Goal: Information Seeking & Learning: Learn about a topic

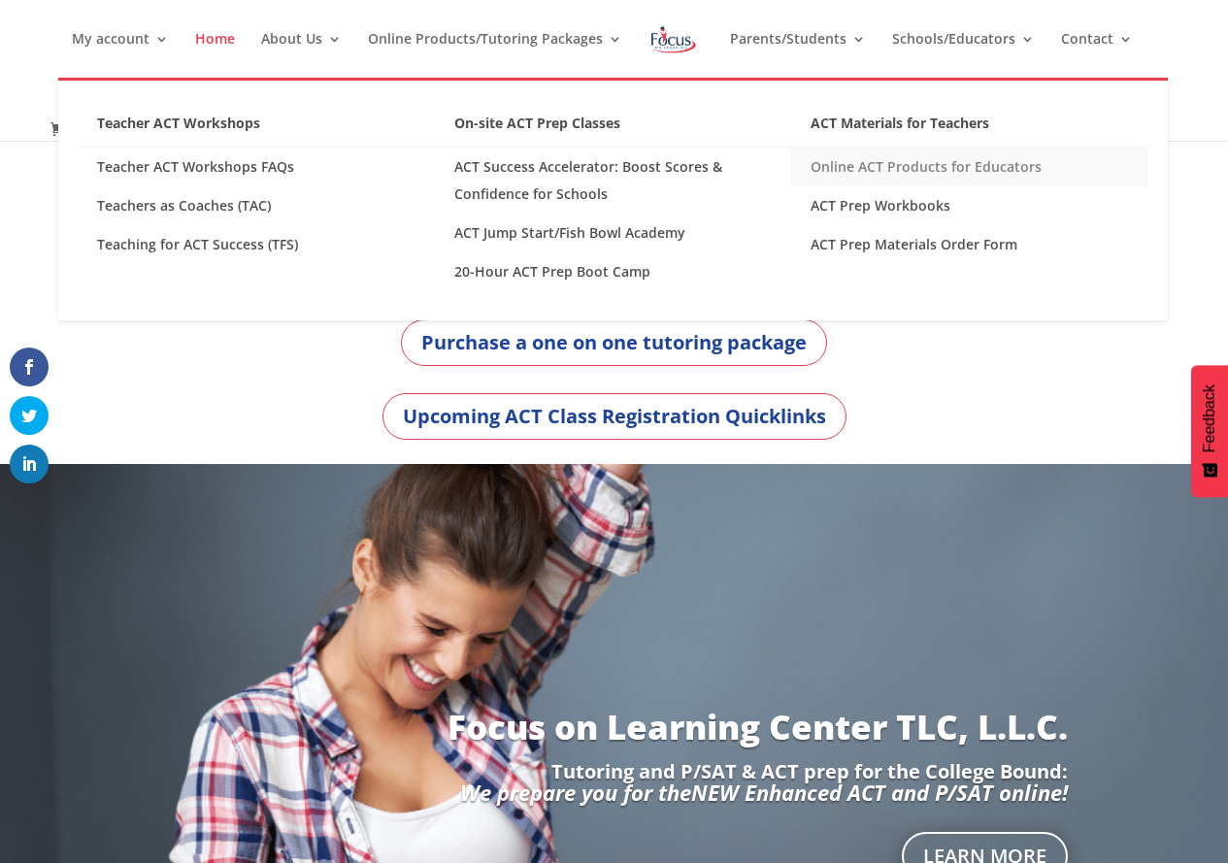
click at [910, 161] on link "Online ACT Products for Educators" at bounding box center [969, 166] width 357 height 39
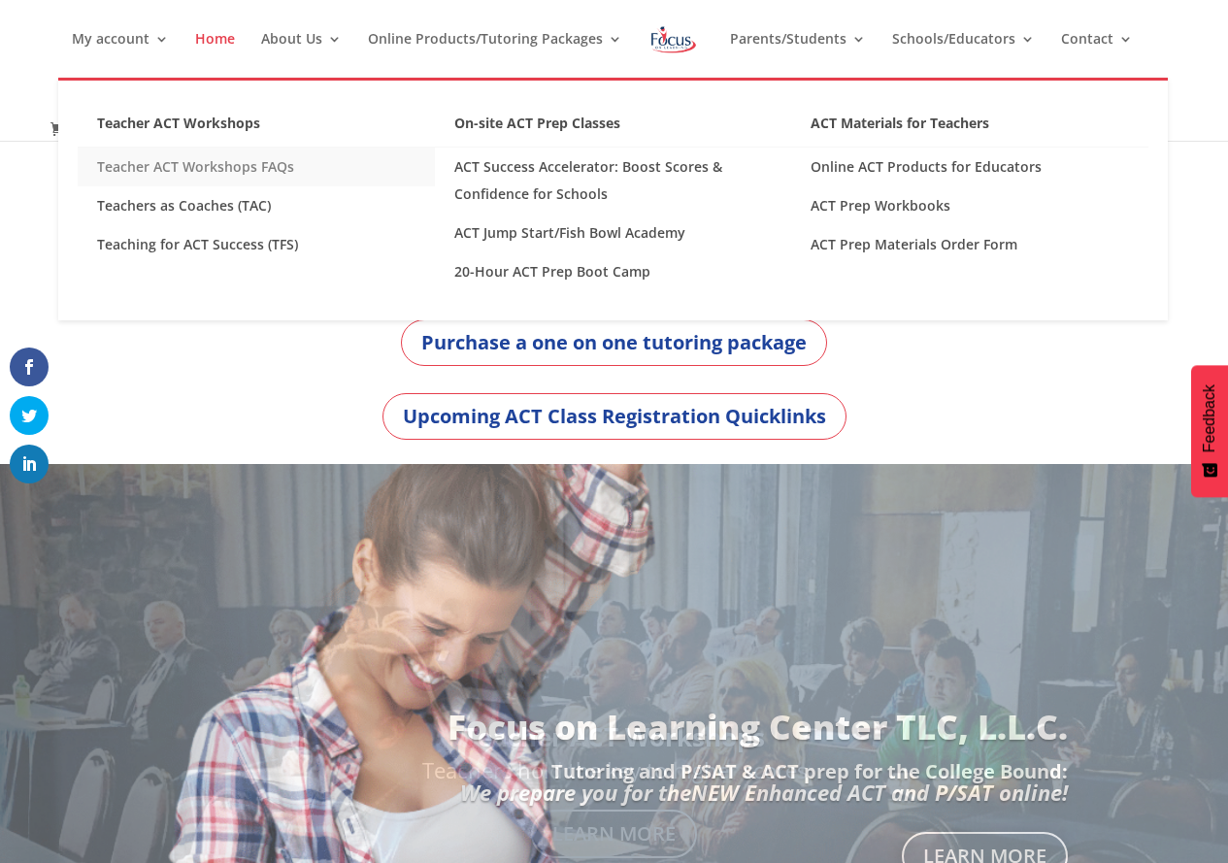
click at [224, 160] on link "Teacher ACT Workshops FAQs" at bounding box center [256, 166] width 357 height 39
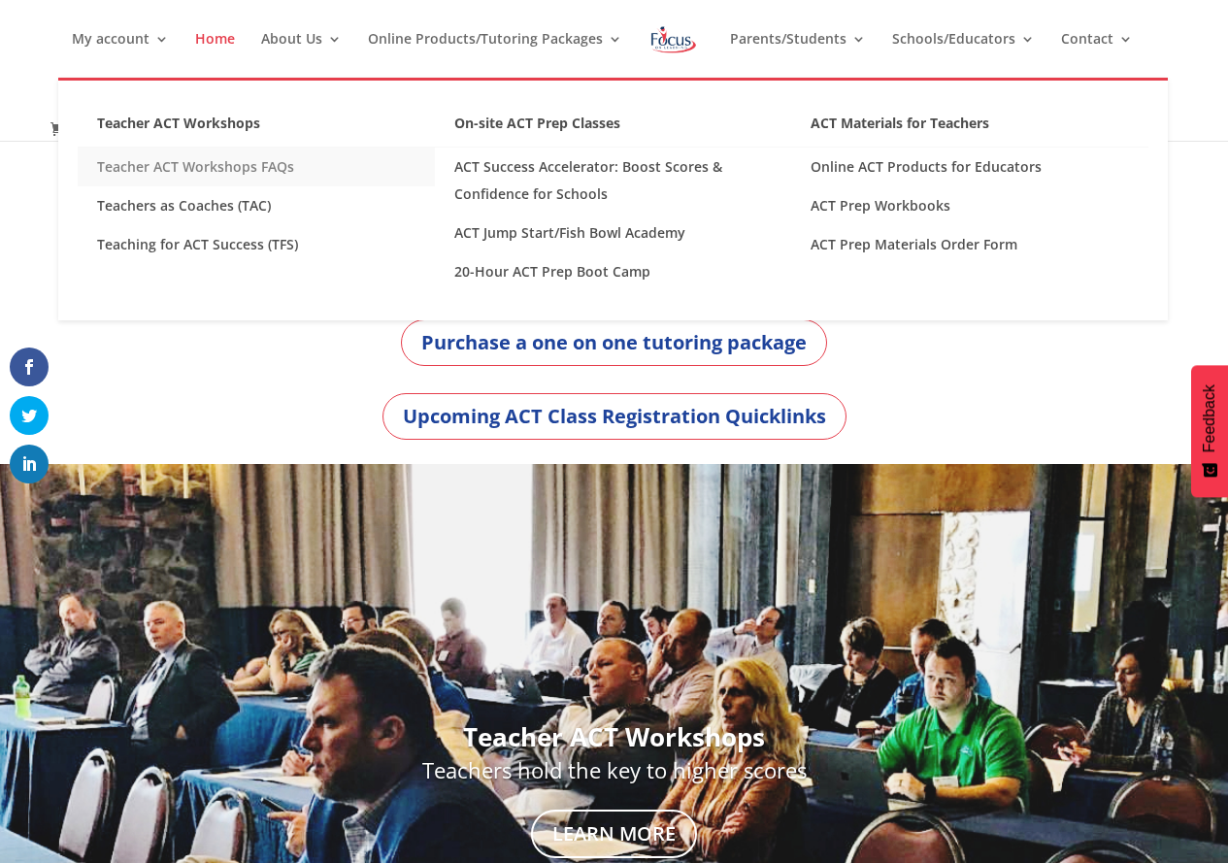
click at [251, 167] on link "Teacher ACT Workshops FAQs" at bounding box center [256, 166] width 357 height 39
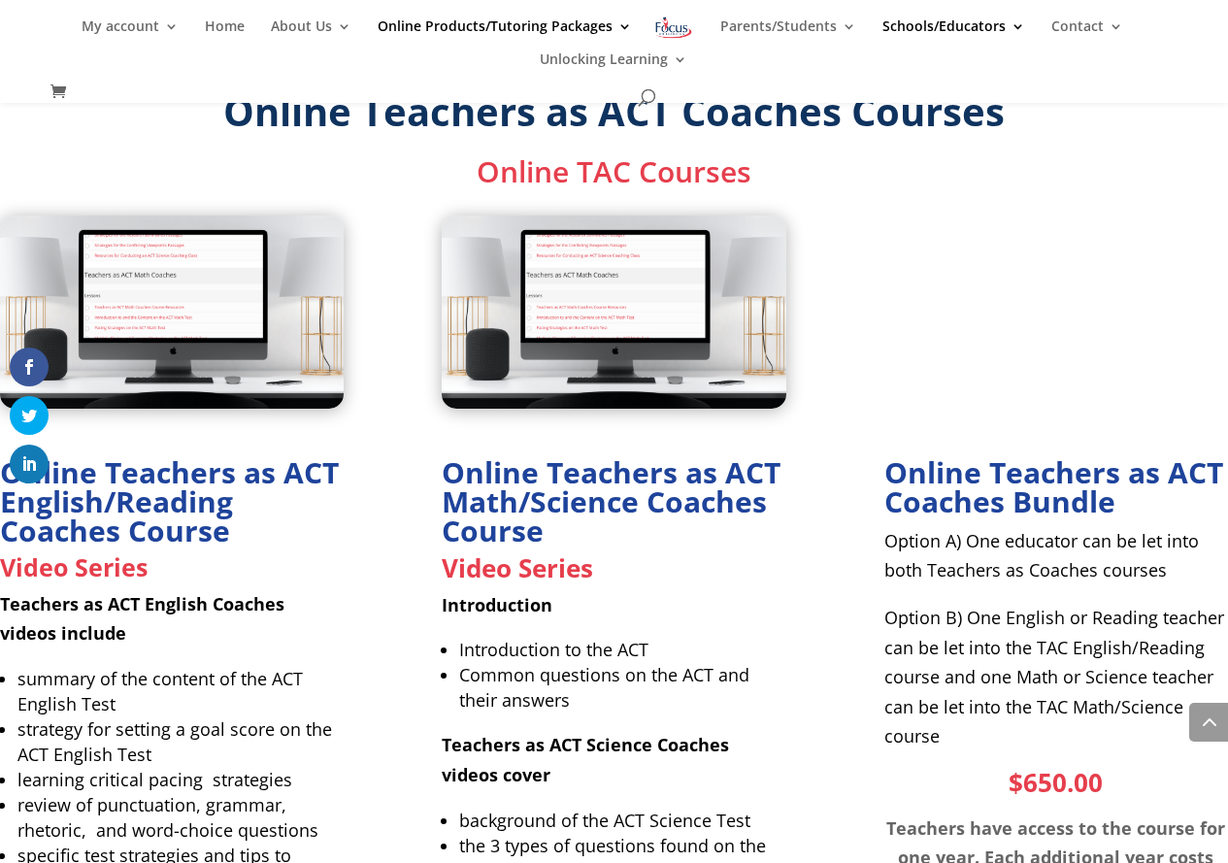
scroll to position [2562, 0]
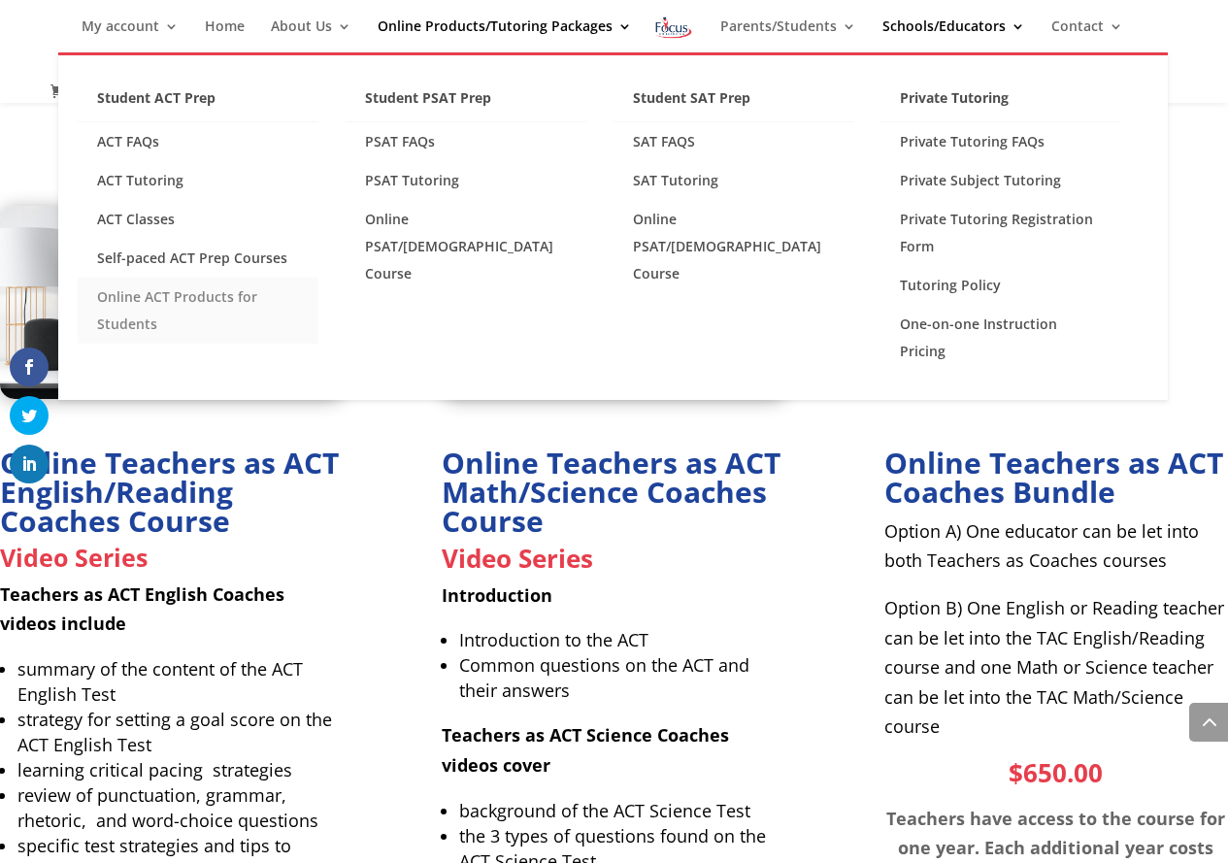
click at [162, 294] on link "Online ACT Products for Students" at bounding box center [198, 311] width 241 height 66
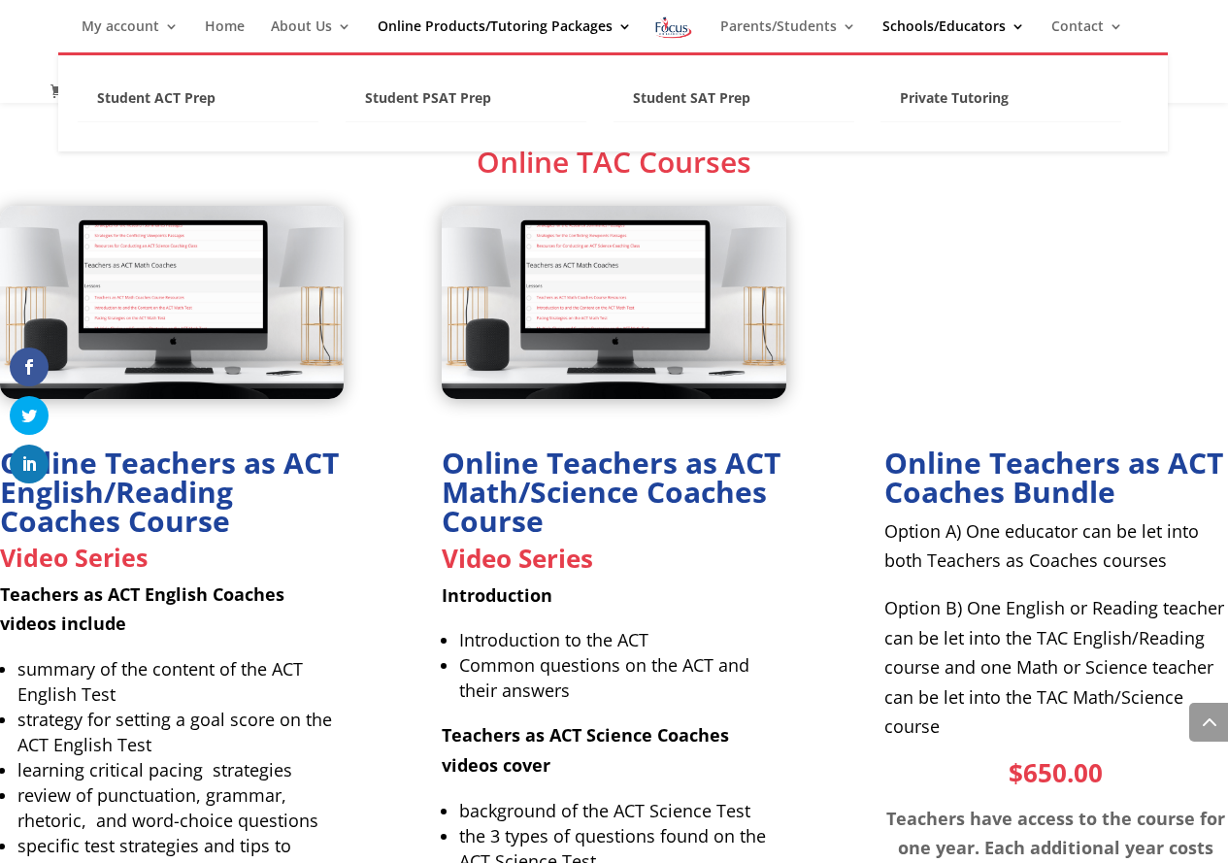
scroll to position [2556, 0]
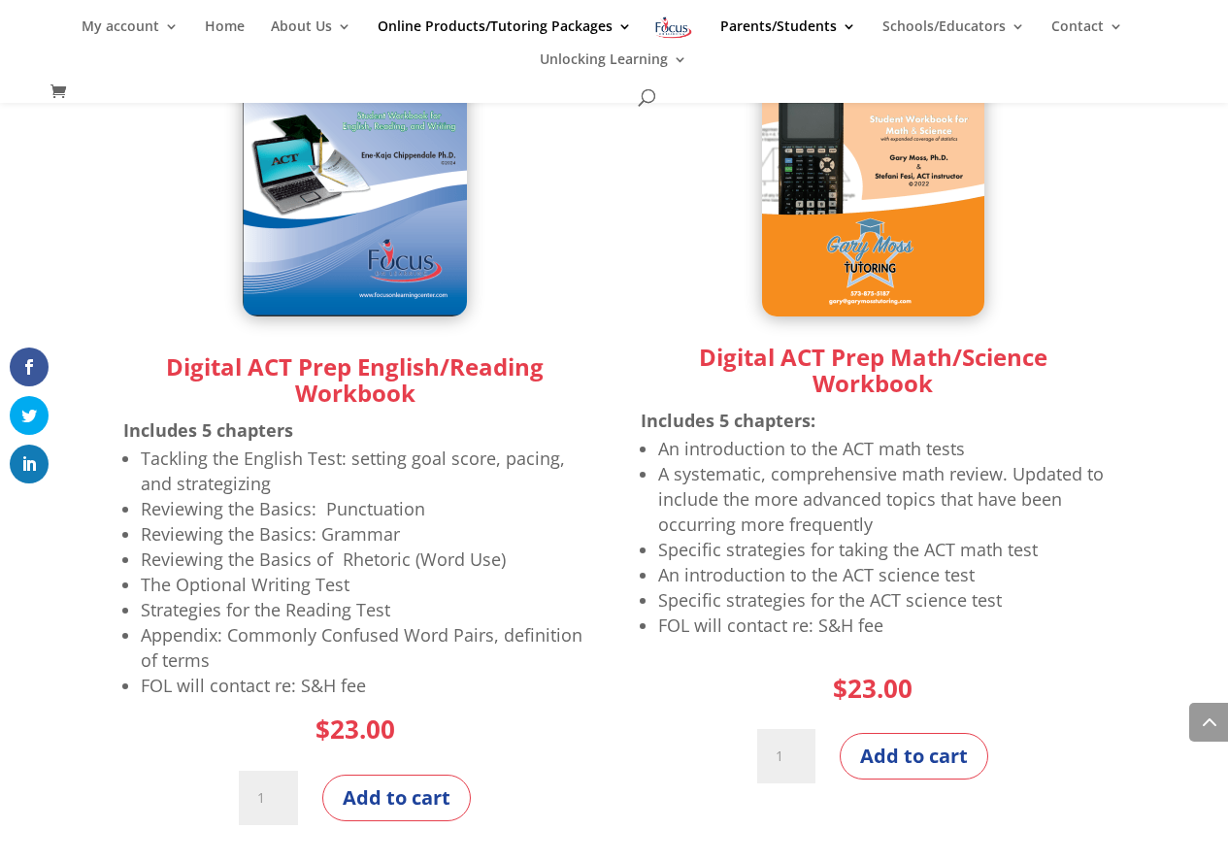
scroll to position [2056, 0]
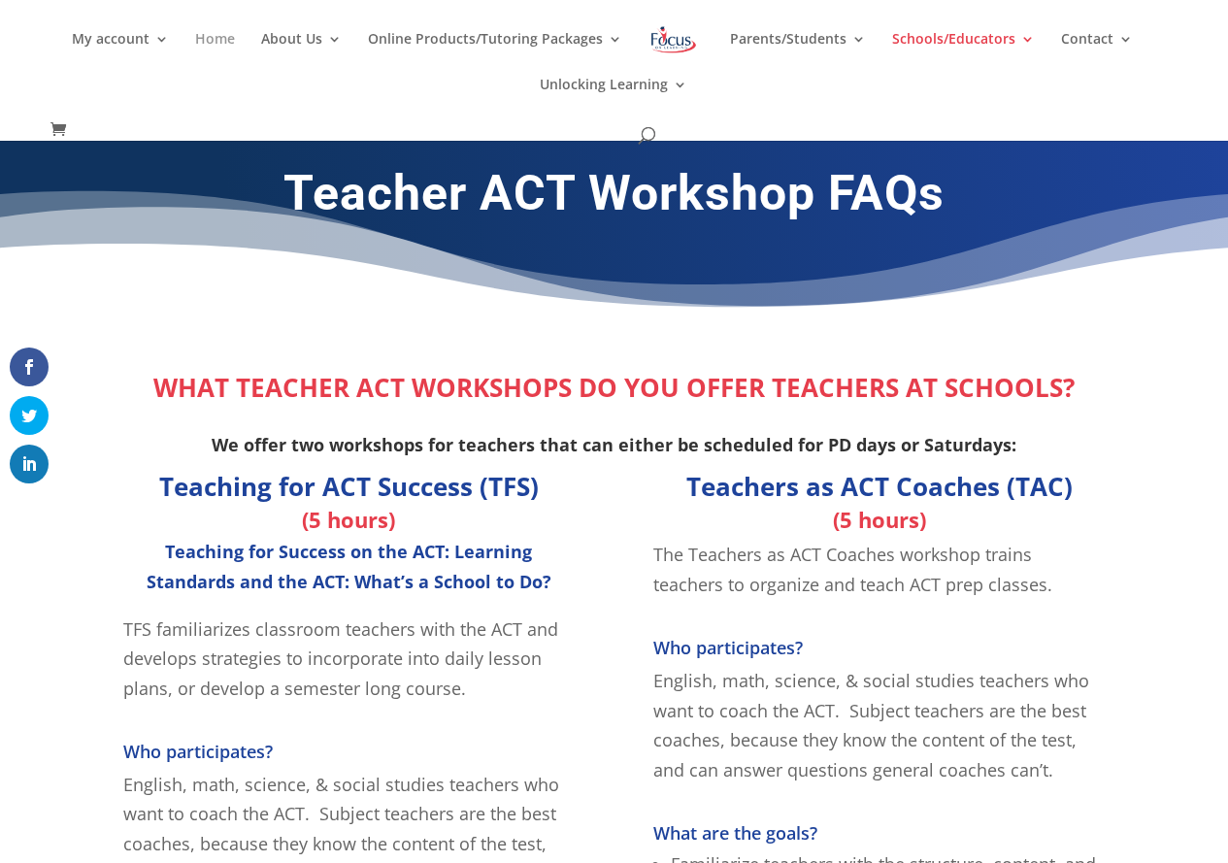
click at [235, 41] on link "Home" at bounding box center [215, 55] width 40 height 46
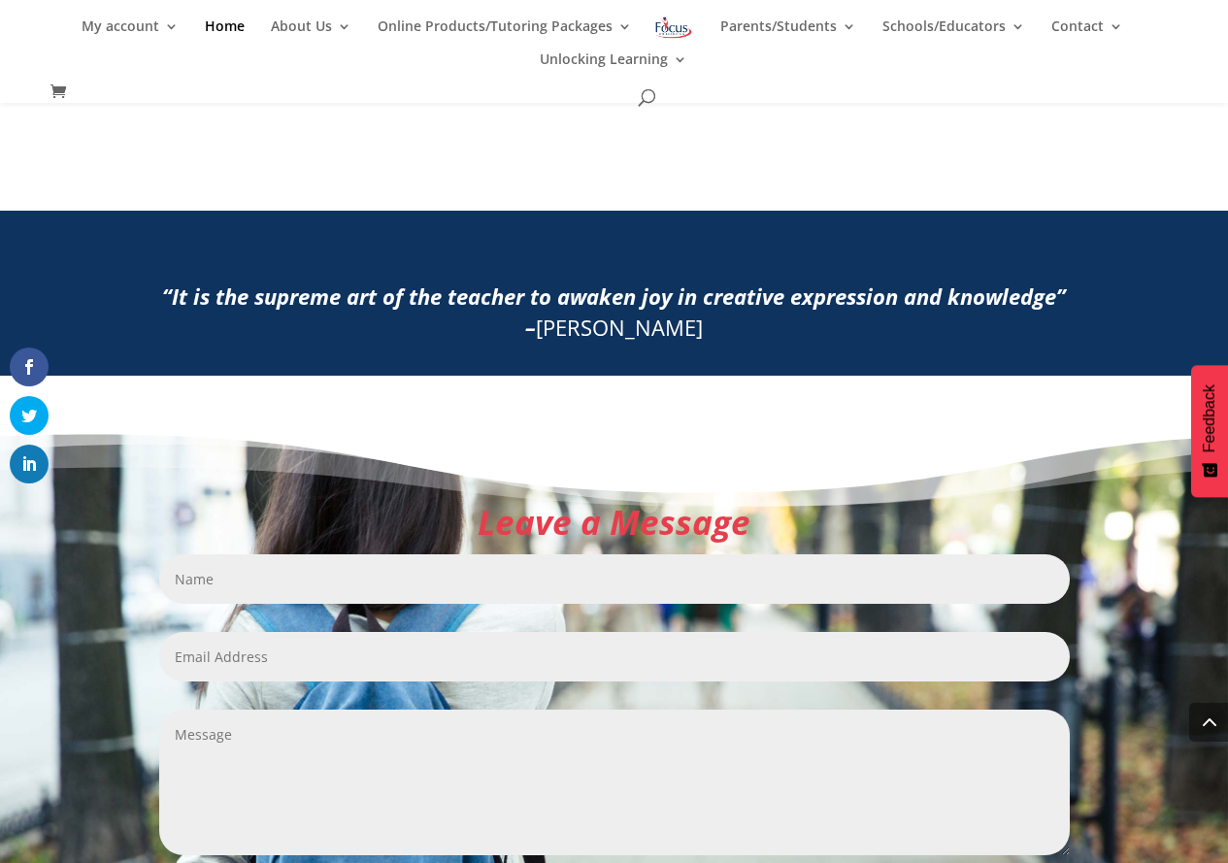
scroll to position [2186, 0]
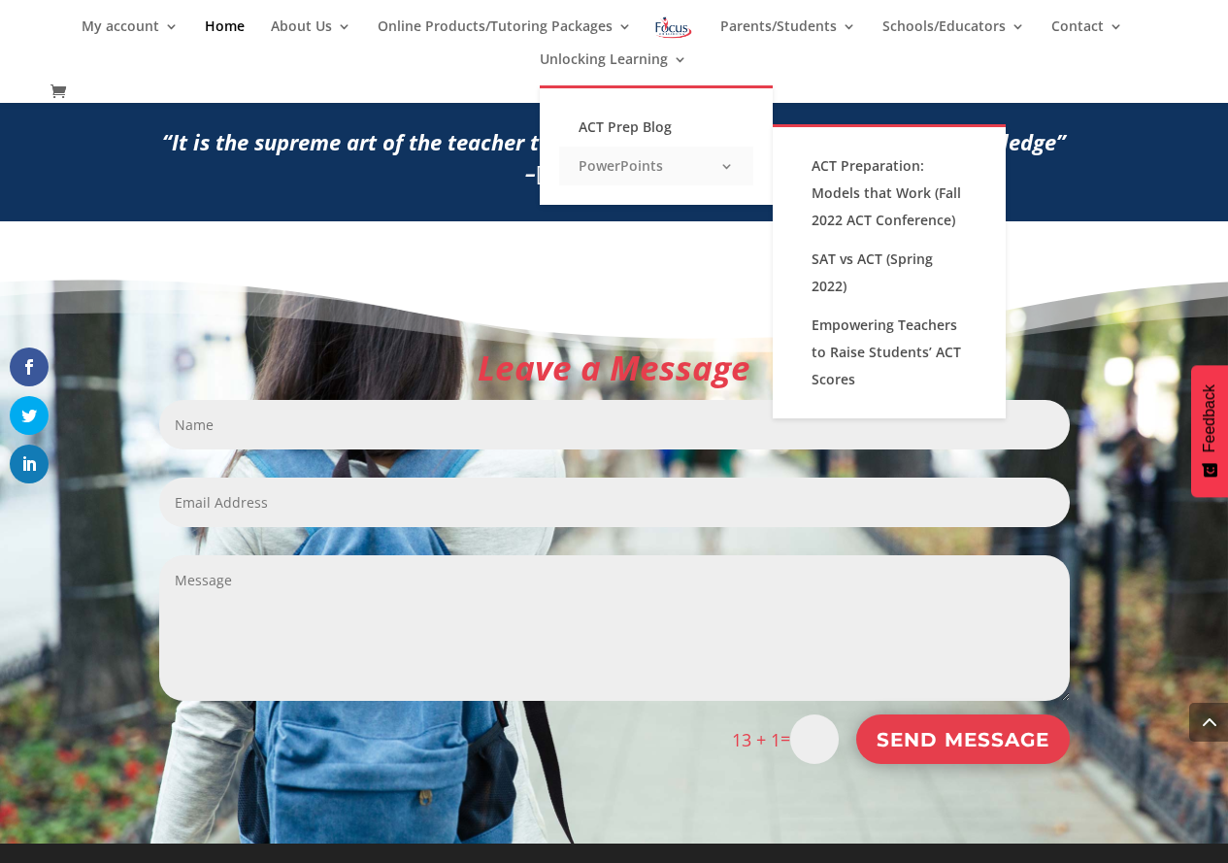
click at [633, 170] on link "PowerPoints" at bounding box center [656, 166] width 194 height 39
click at [890, 167] on link "ACT Preparation: Models that Work (Fall 2022 ACT Conference)" at bounding box center [889, 193] width 194 height 93
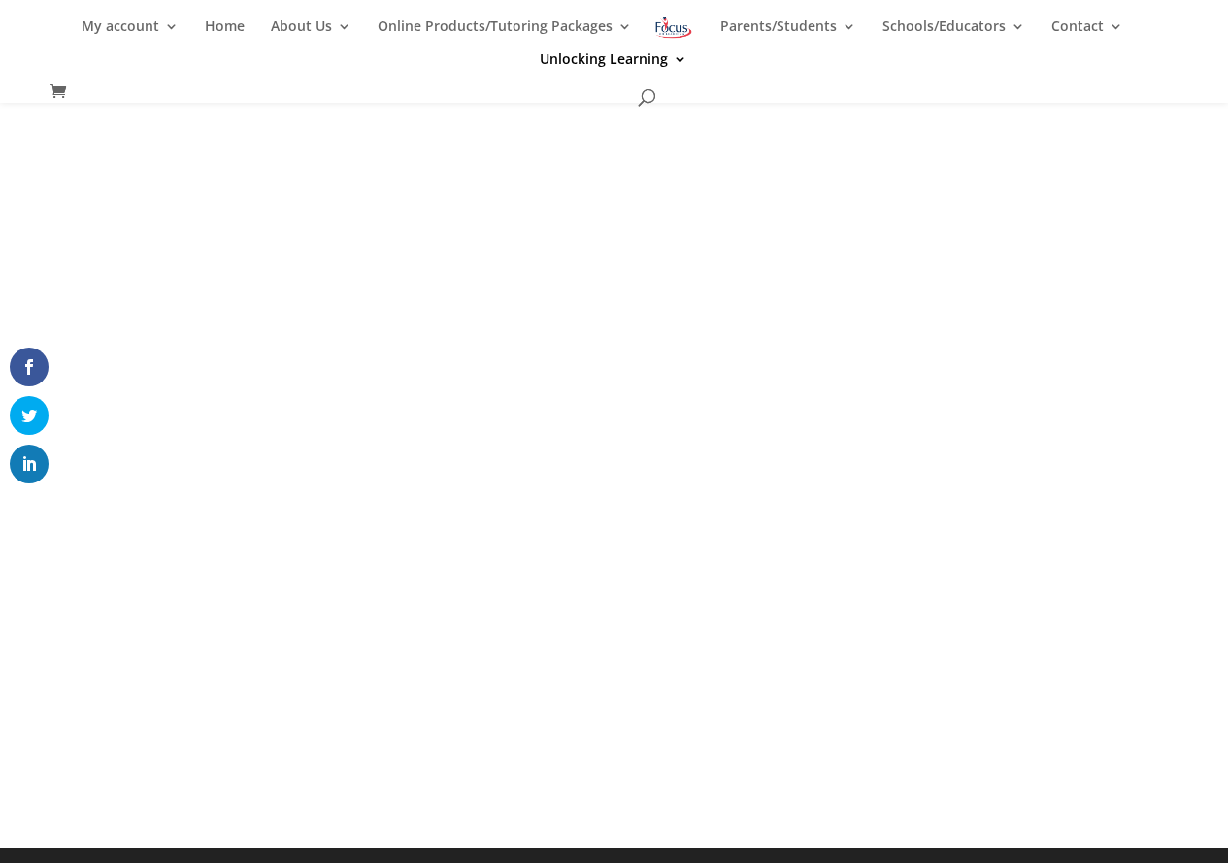
scroll to position [215, 0]
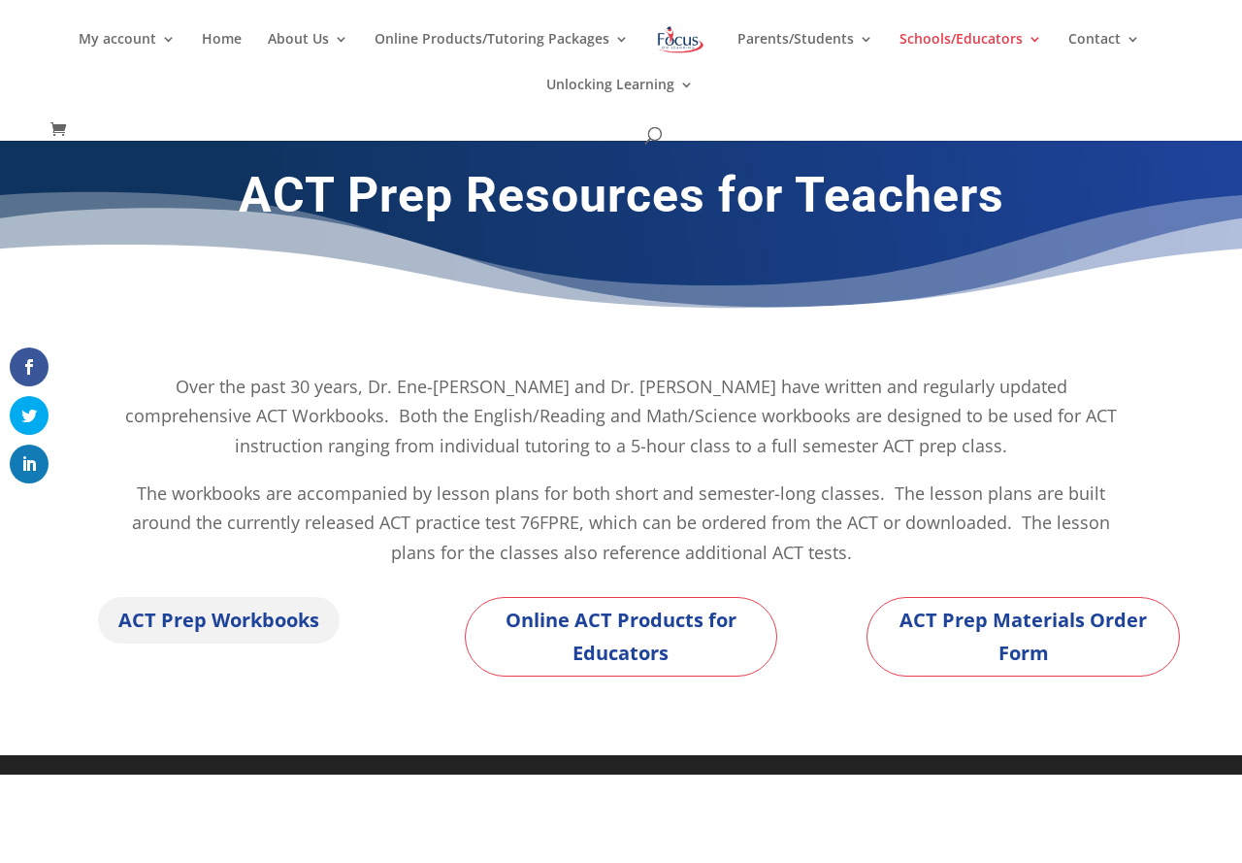
click at [304, 627] on link "ACT Prep Workbooks" at bounding box center [219, 620] width 242 height 47
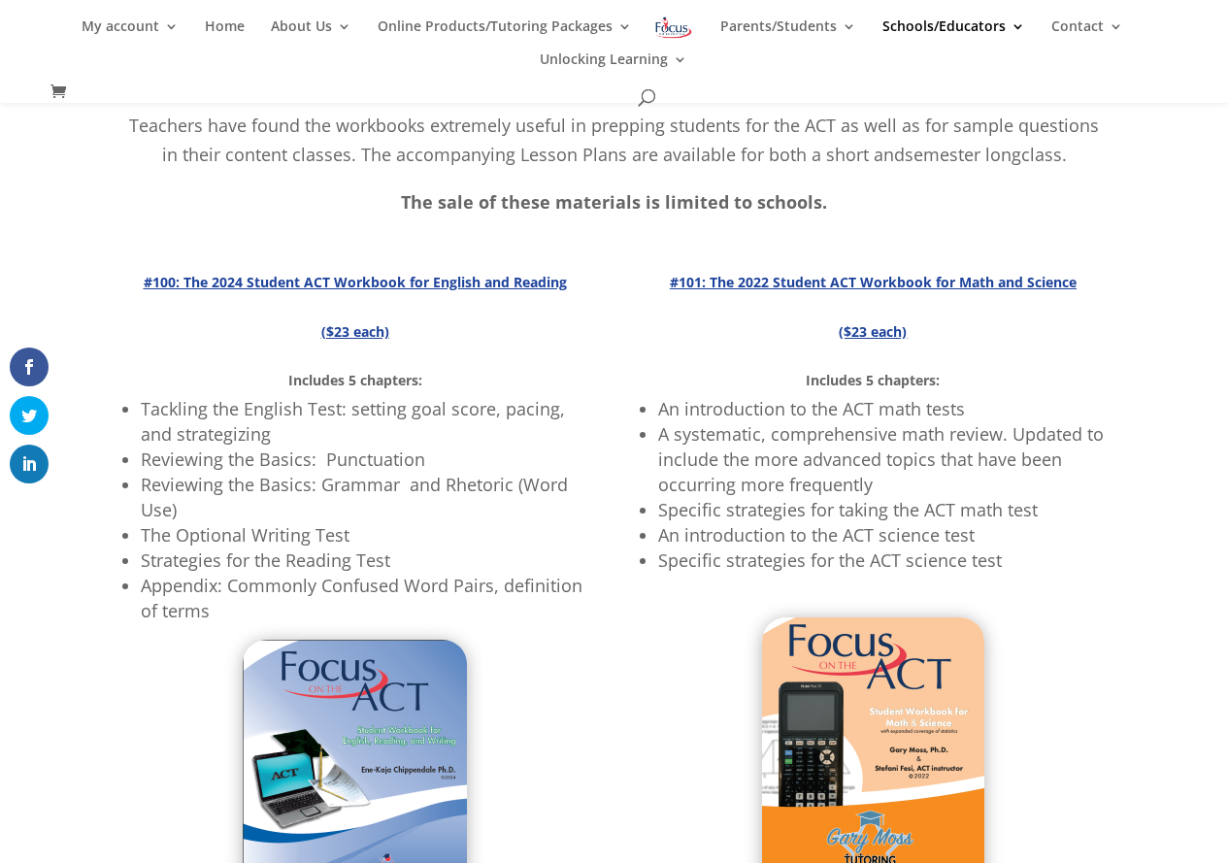
scroll to position [321, 0]
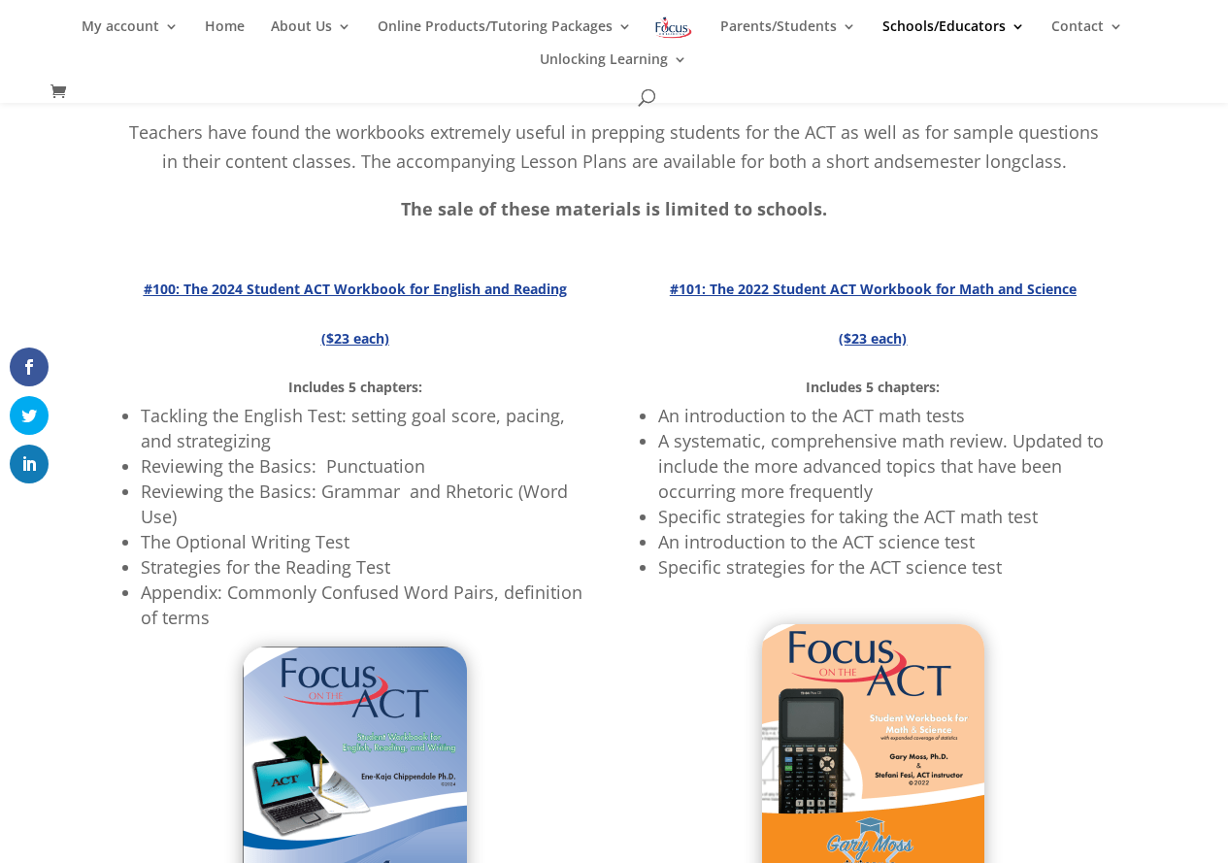
click at [453, 289] on strong "#100: The 2024 Student ACT Workbook for English and Reading" at bounding box center [355, 288] width 423 height 18
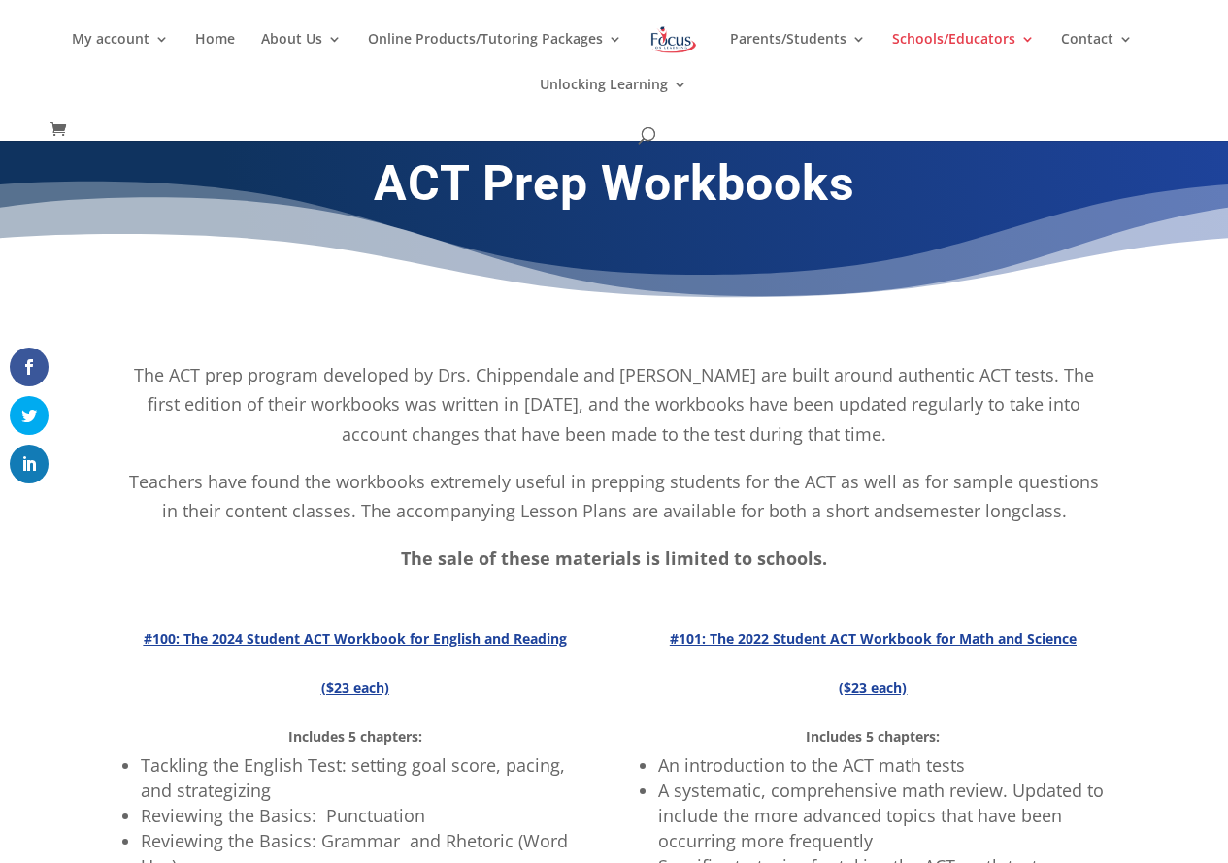
scroll to position [0, 0]
